Goal: Check status: Check status

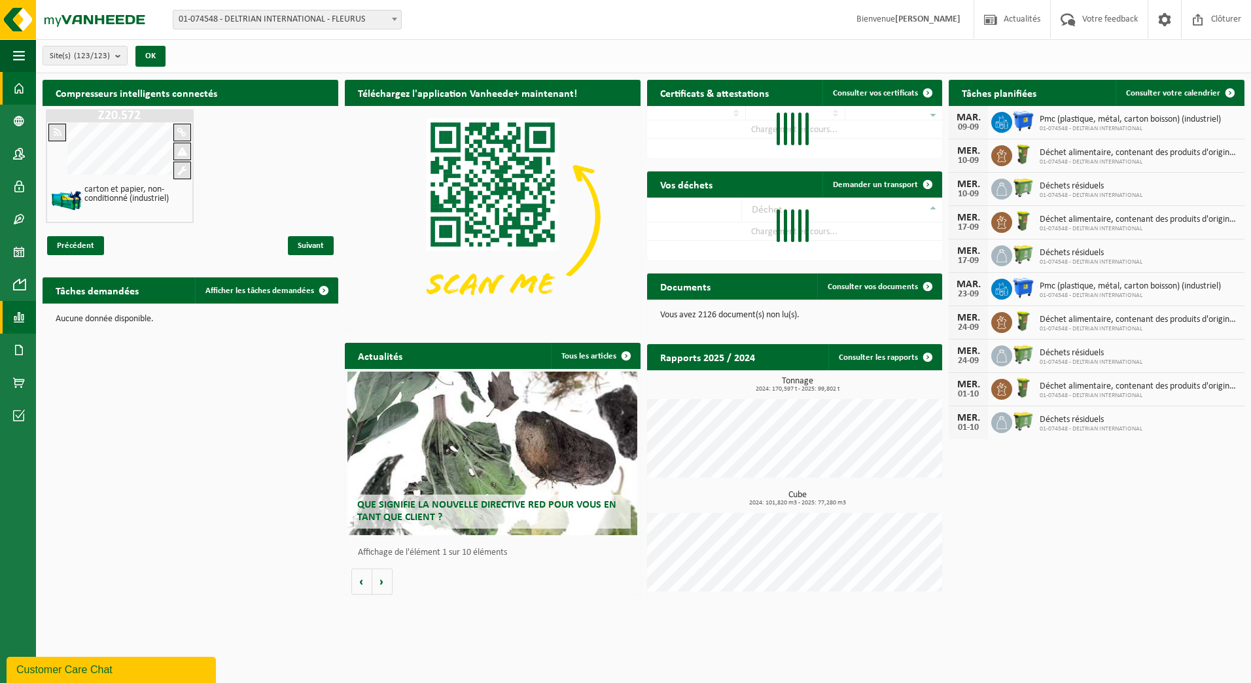
click at [18, 317] on span at bounding box center [19, 317] width 12 height 33
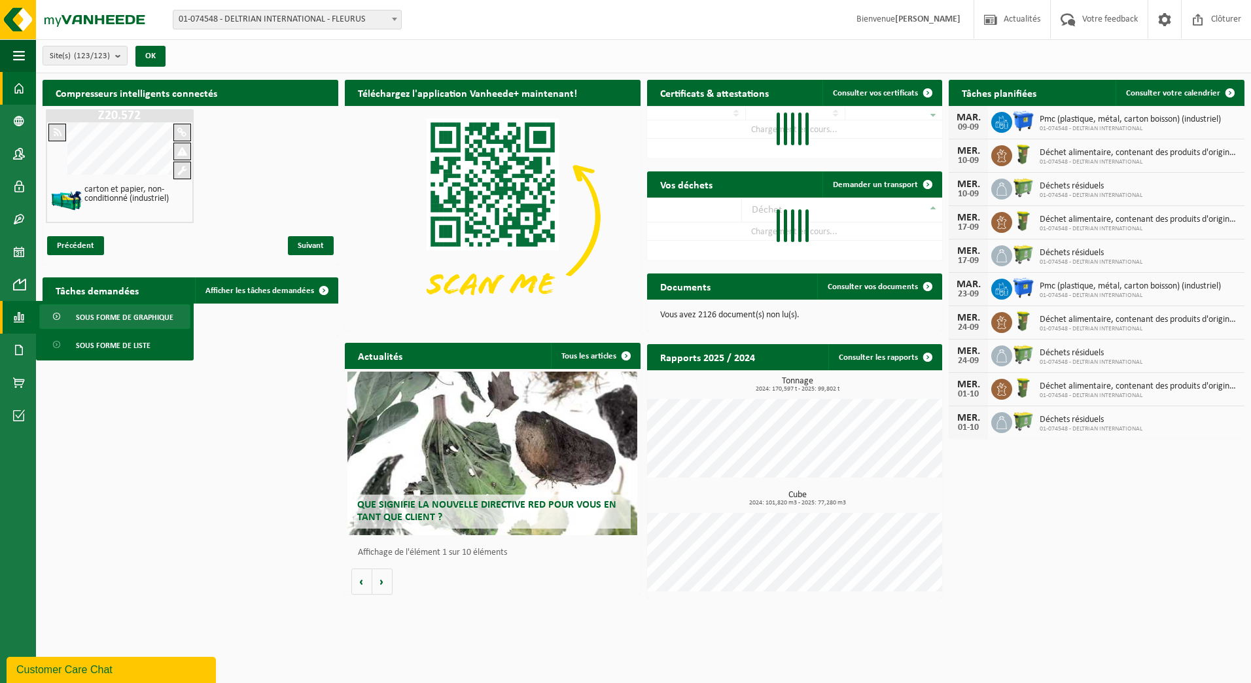
click at [123, 317] on span "Sous forme de graphique" at bounding box center [125, 317] width 98 height 25
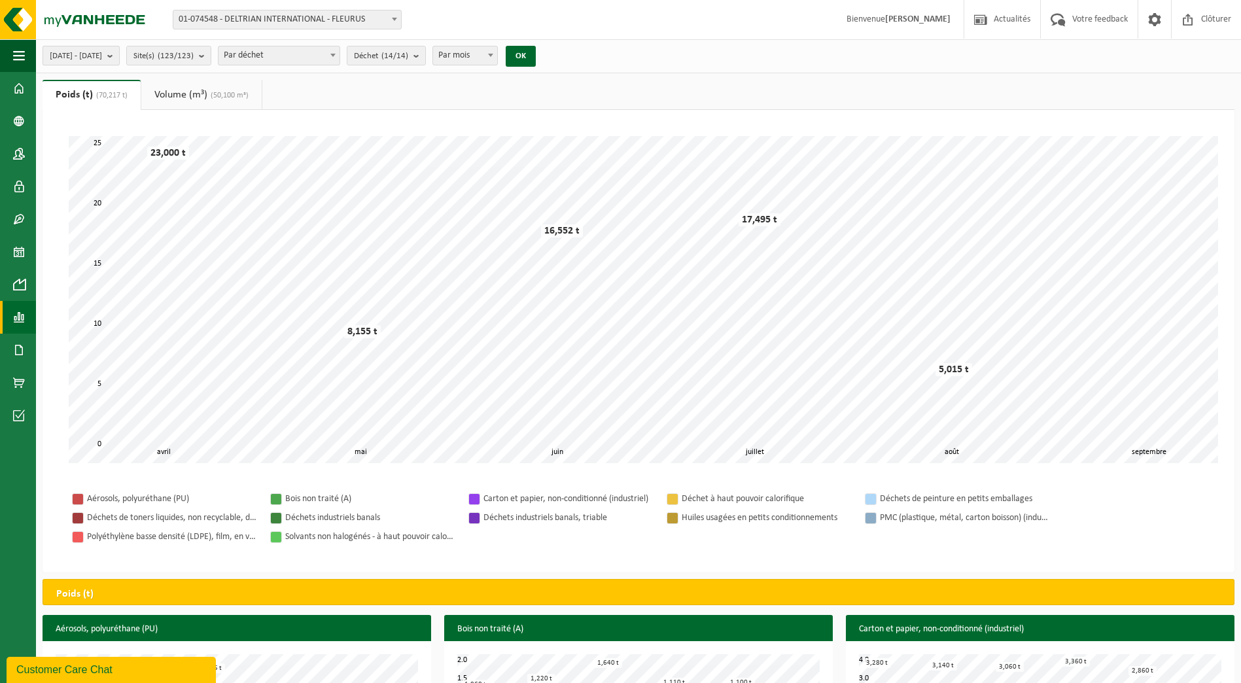
click at [119, 54] on b "submit" at bounding box center [113, 55] width 12 height 18
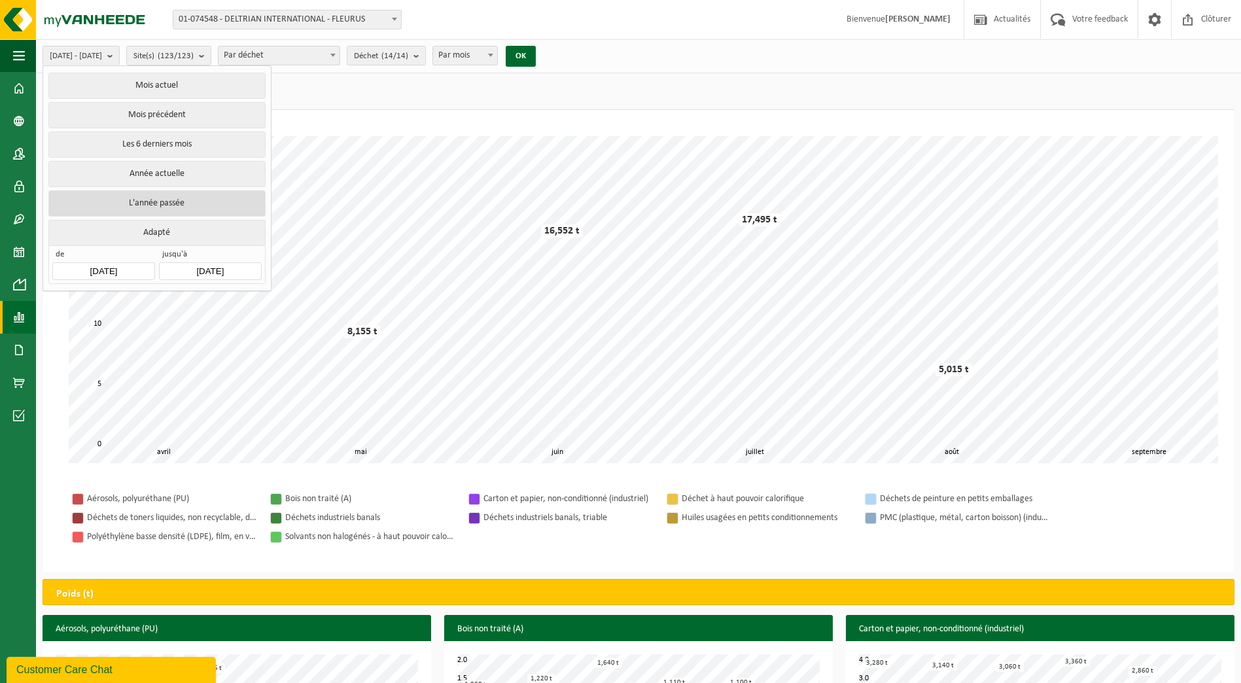
click at [143, 198] on button "L'année passée" at bounding box center [156, 203] width 217 height 26
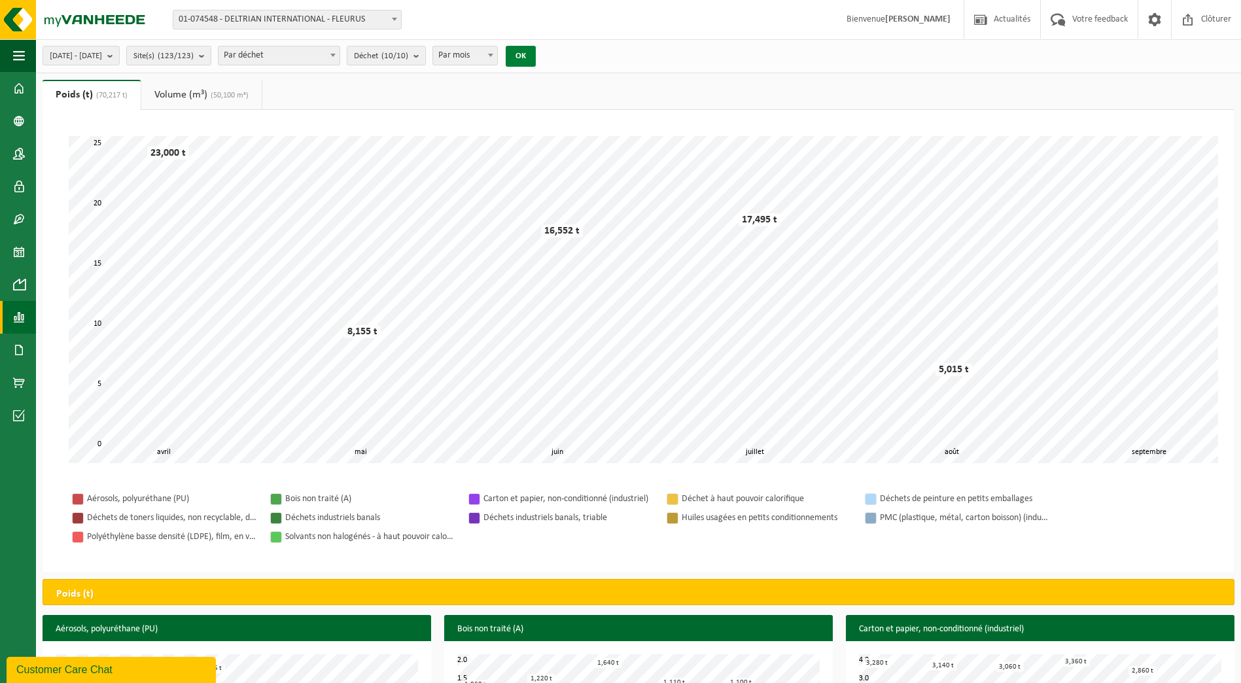
click at [536, 56] on button "OK" at bounding box center [521, 56] width 30 height 21
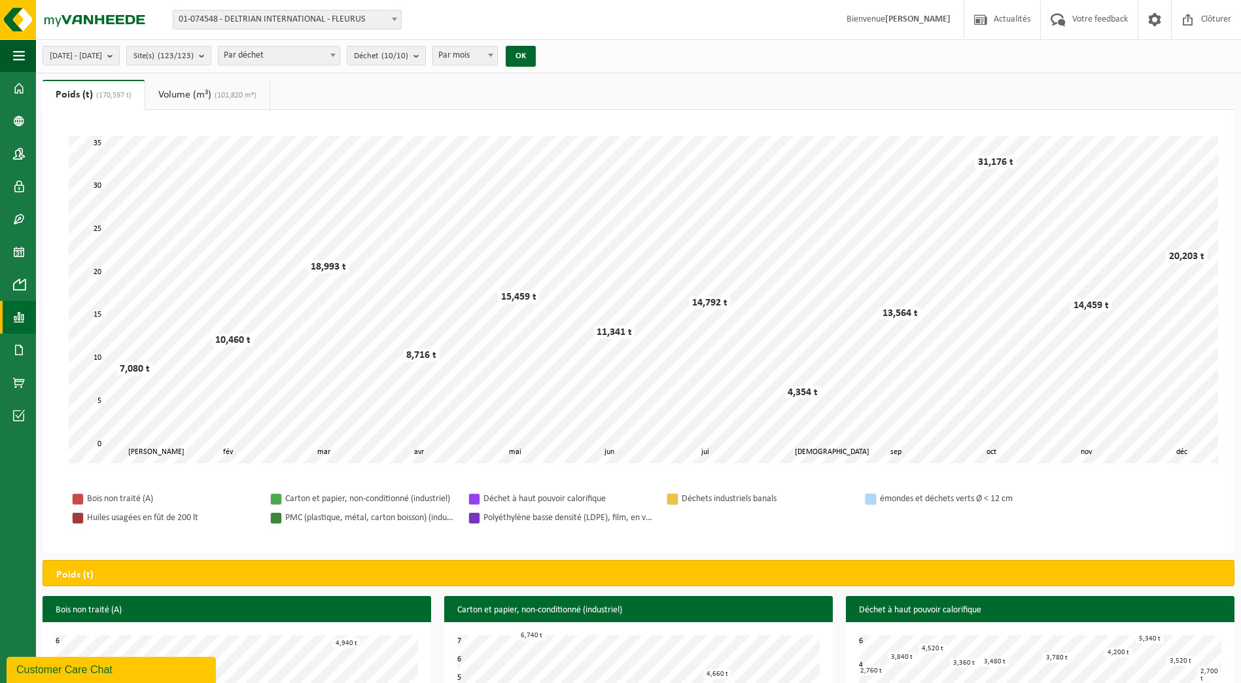
click at [196, 97] on link "Volume (m³) (101,820 m³)" at bounding box center [207, 95] width 124 height 30
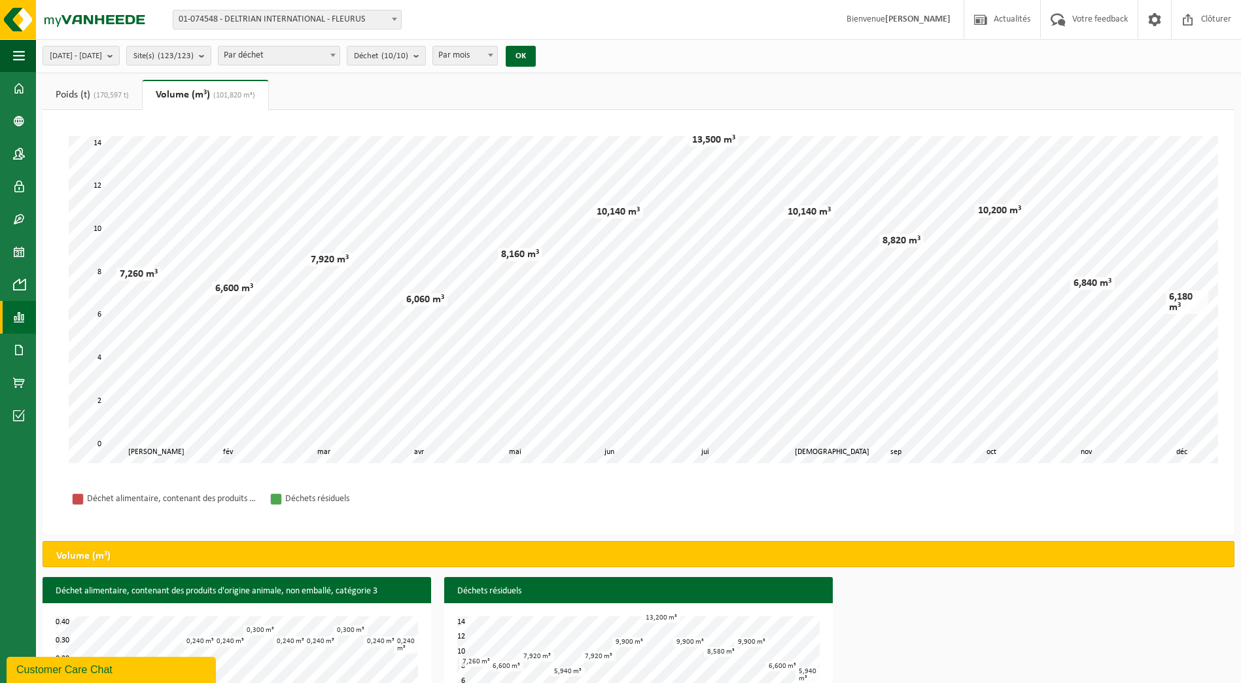
click at [80, 92] on link "Poids (t) (170,597 t)" at bounding box center [92, 95] width 99 height 30
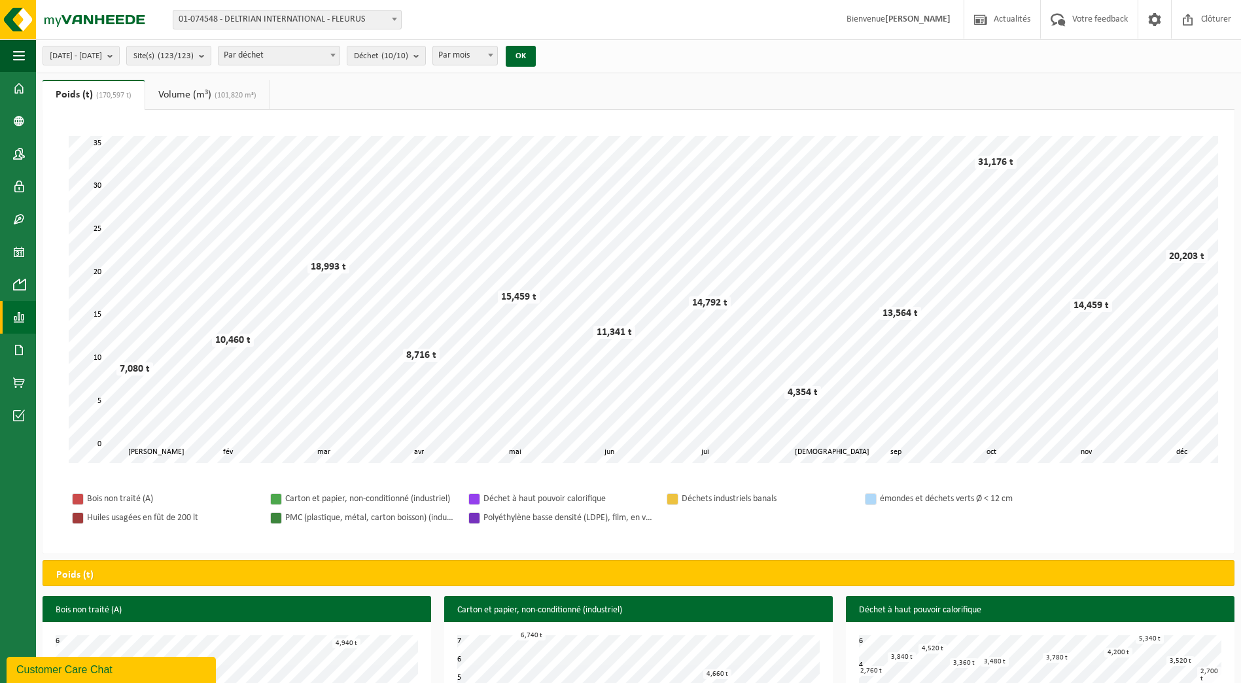
click at [336, 54] on b at bounding box center [332, 55] width 5 height 3
select select "2"
